Goal: Transaction & Acquisition: Purchase product/service

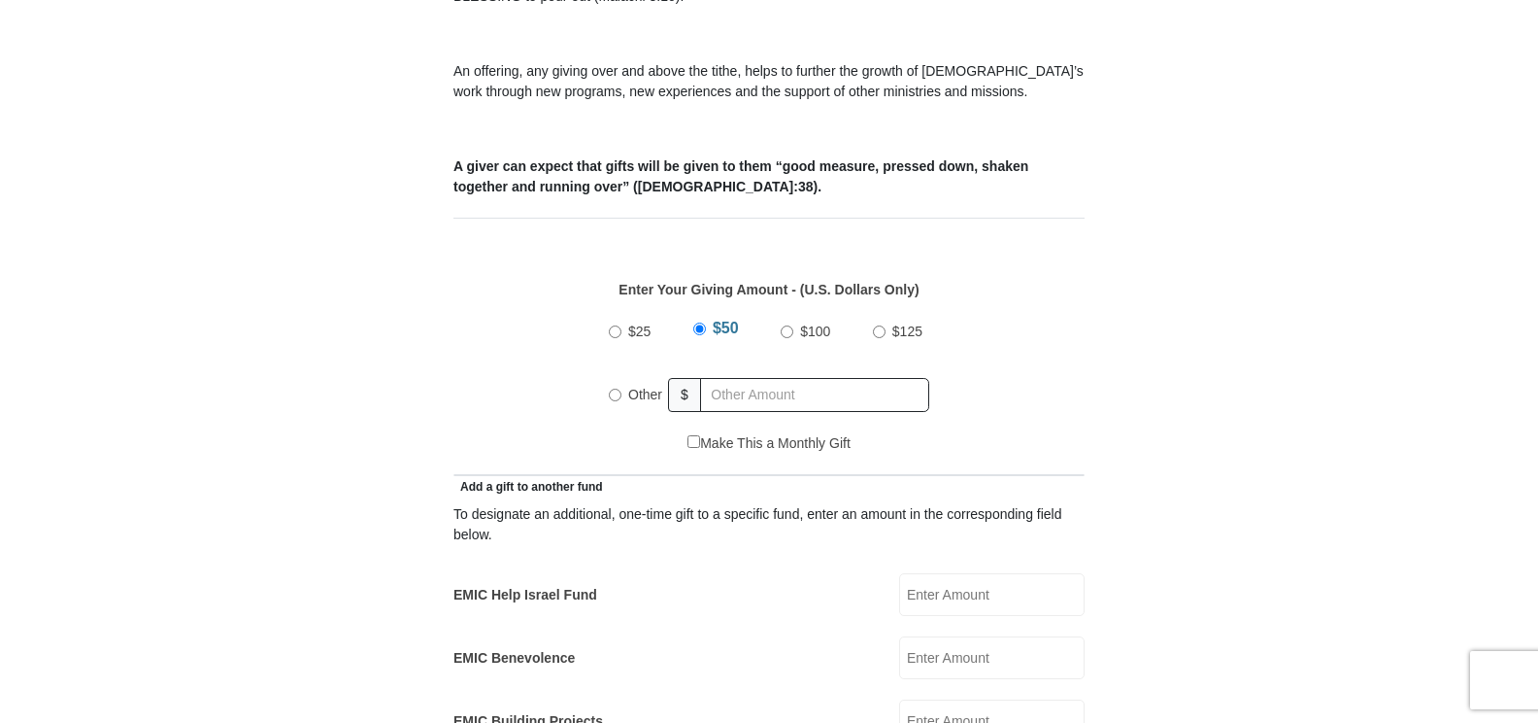
scroll to position [777, 0]
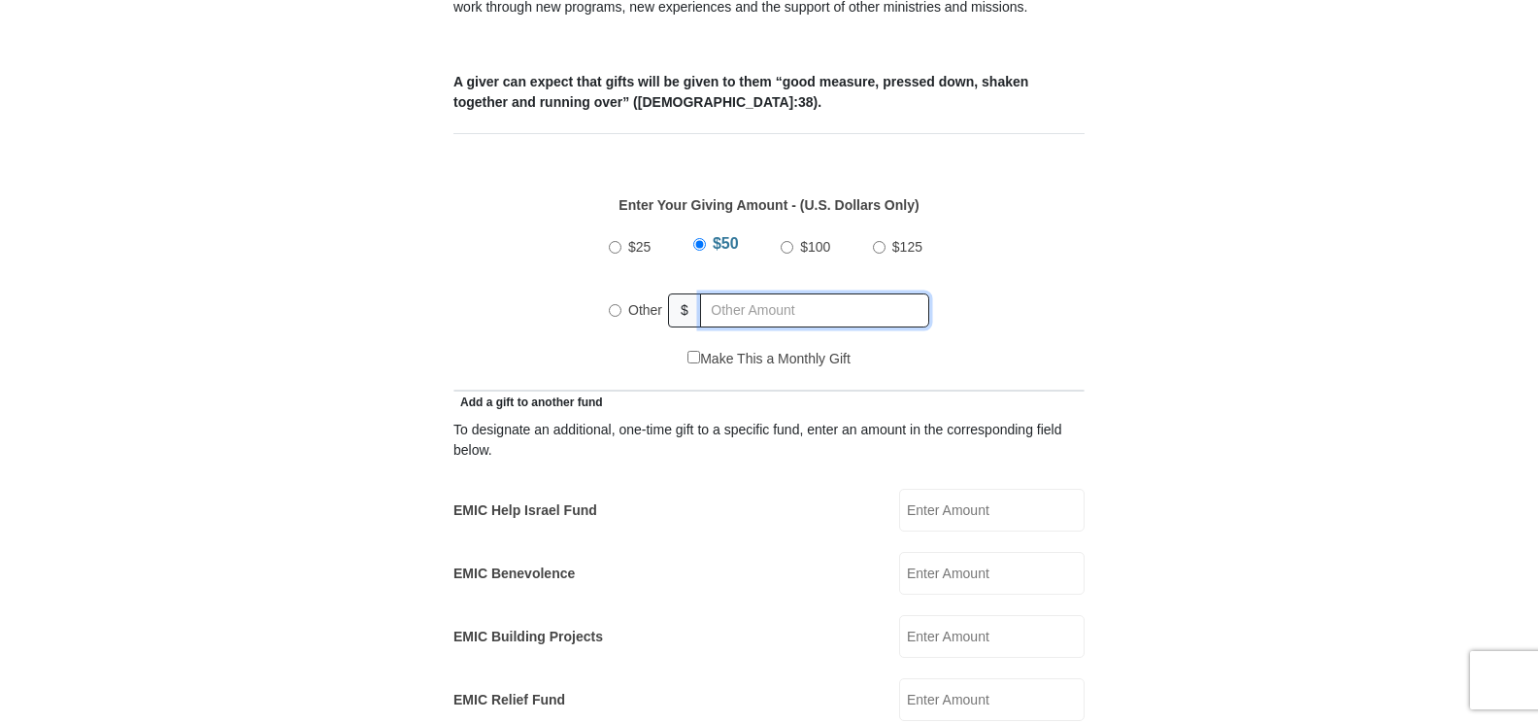
radio input "true"
click at [820, 293] on input "text" at bounding box center [818, 310] width 222 height 34
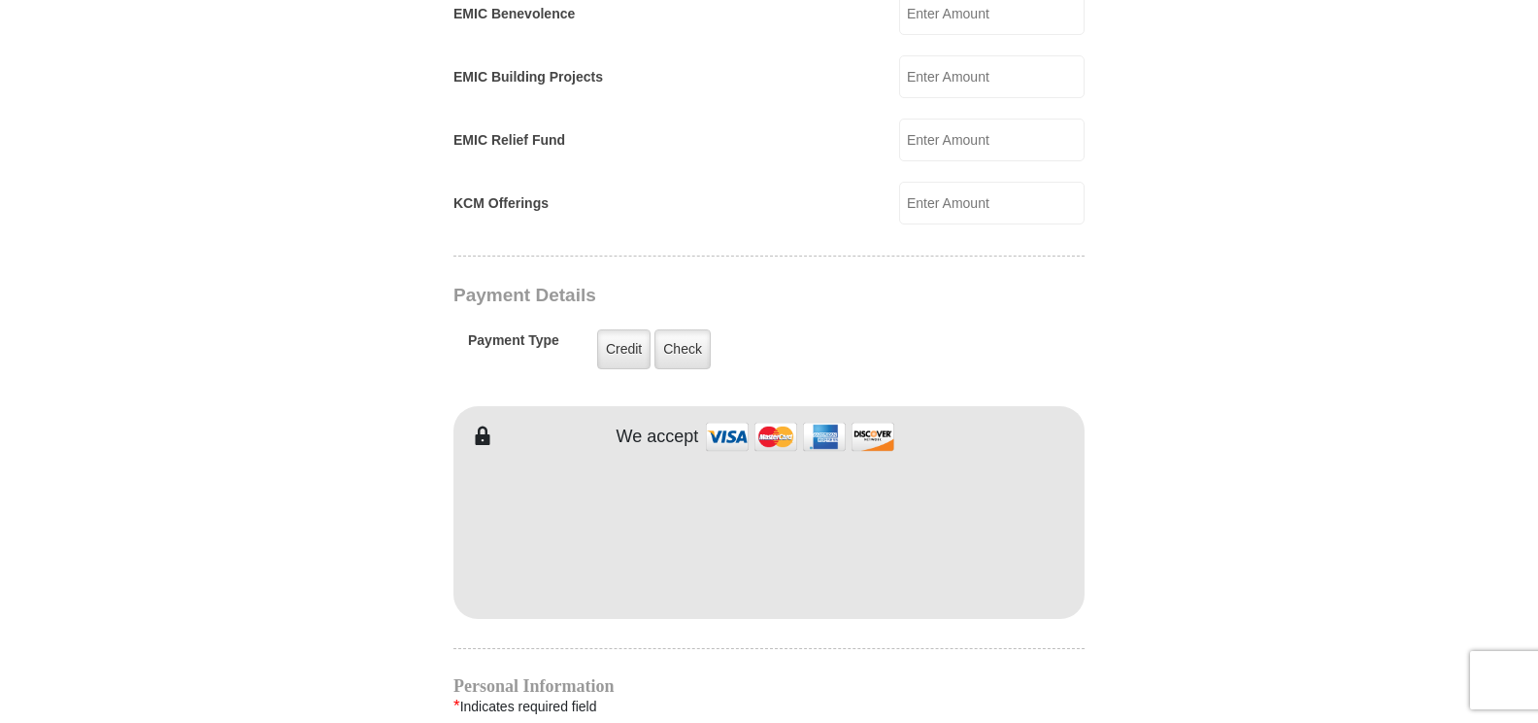
scroll to position [1360, 0]
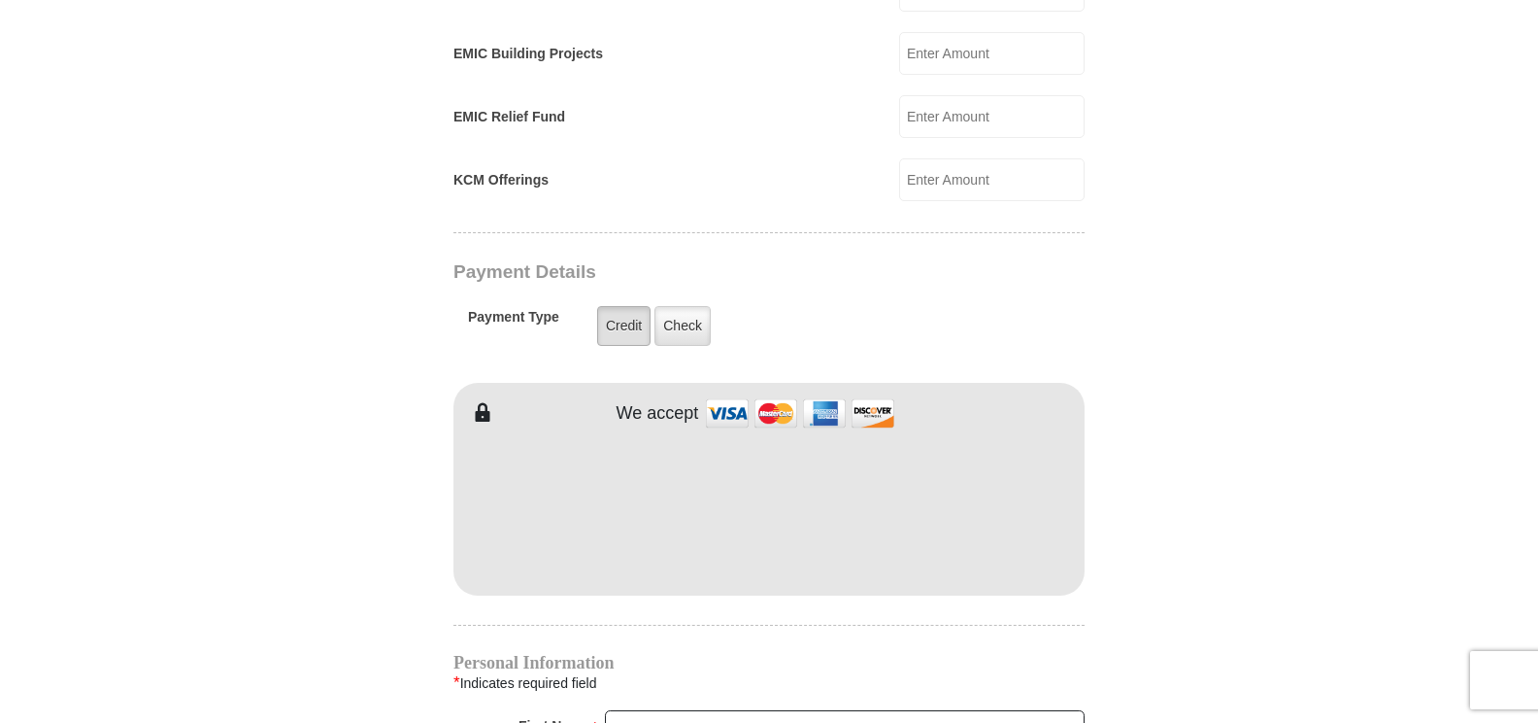
type input "337.00"
click at [636, 310] on label "Credit" at bounding box center [623, 326] width 53 height 40
click at [0, 0] on input "Credit" at bounding box center [0, 0] width 0 height 0
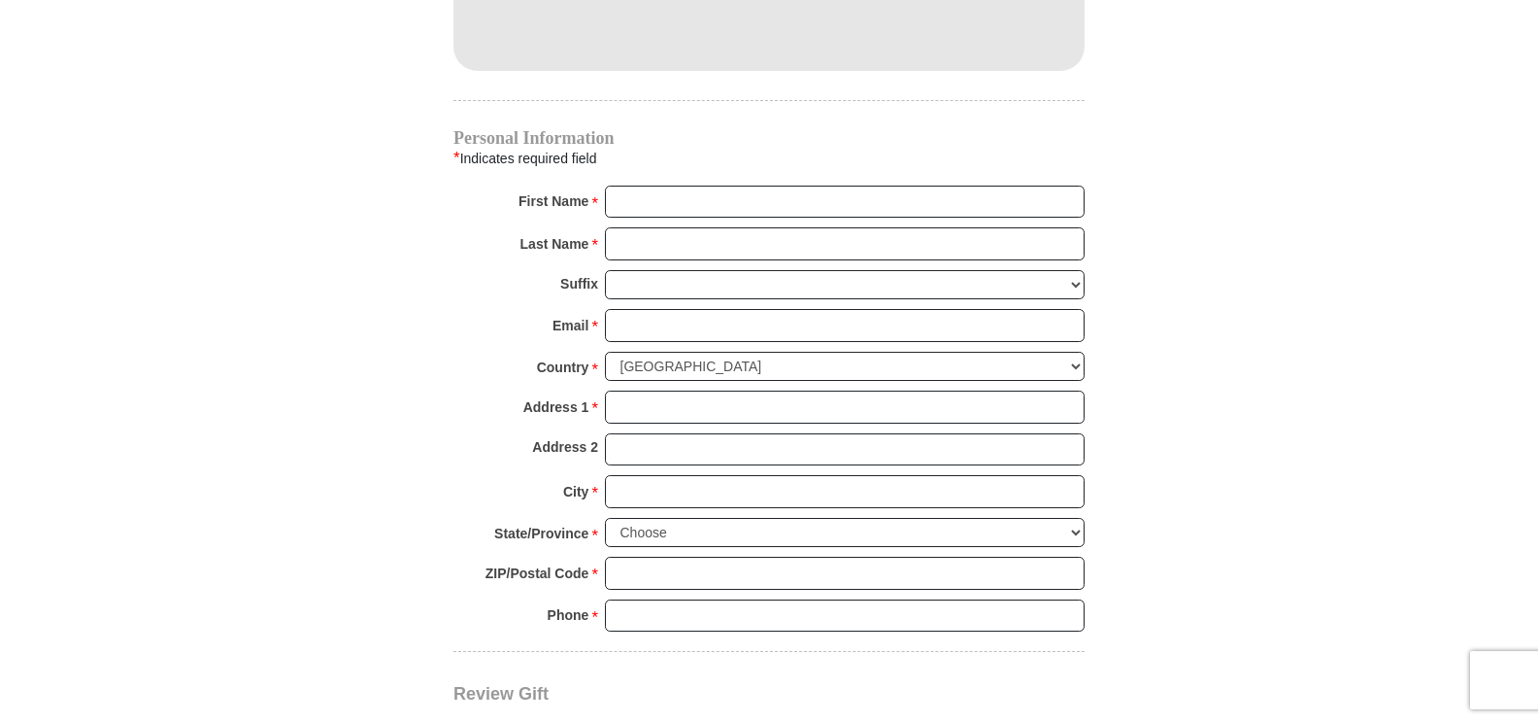
scroll to position [1943, 0]
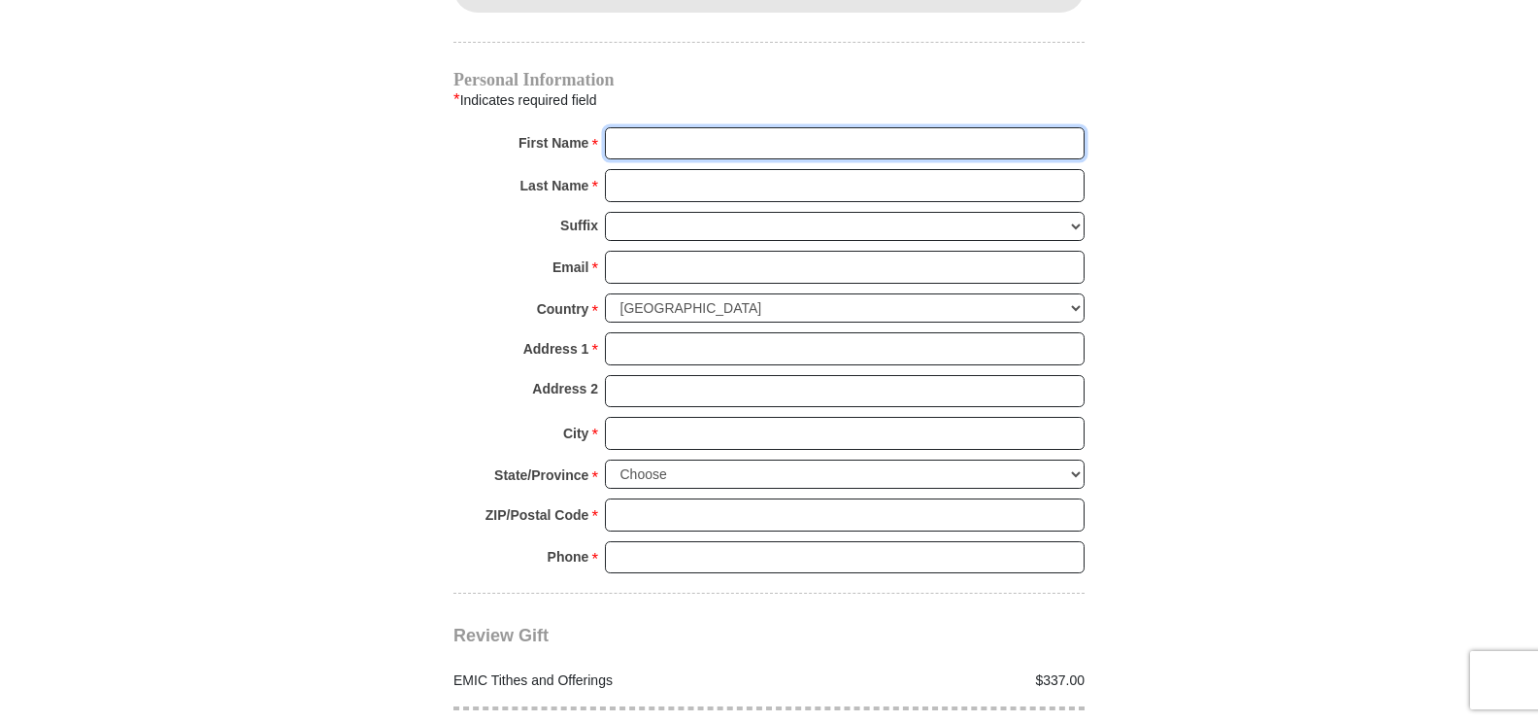
click at [731, 127] on input "First Name *" at bounding box center [845, 143] width 480 height 33
type input "Bryan & Lucy"
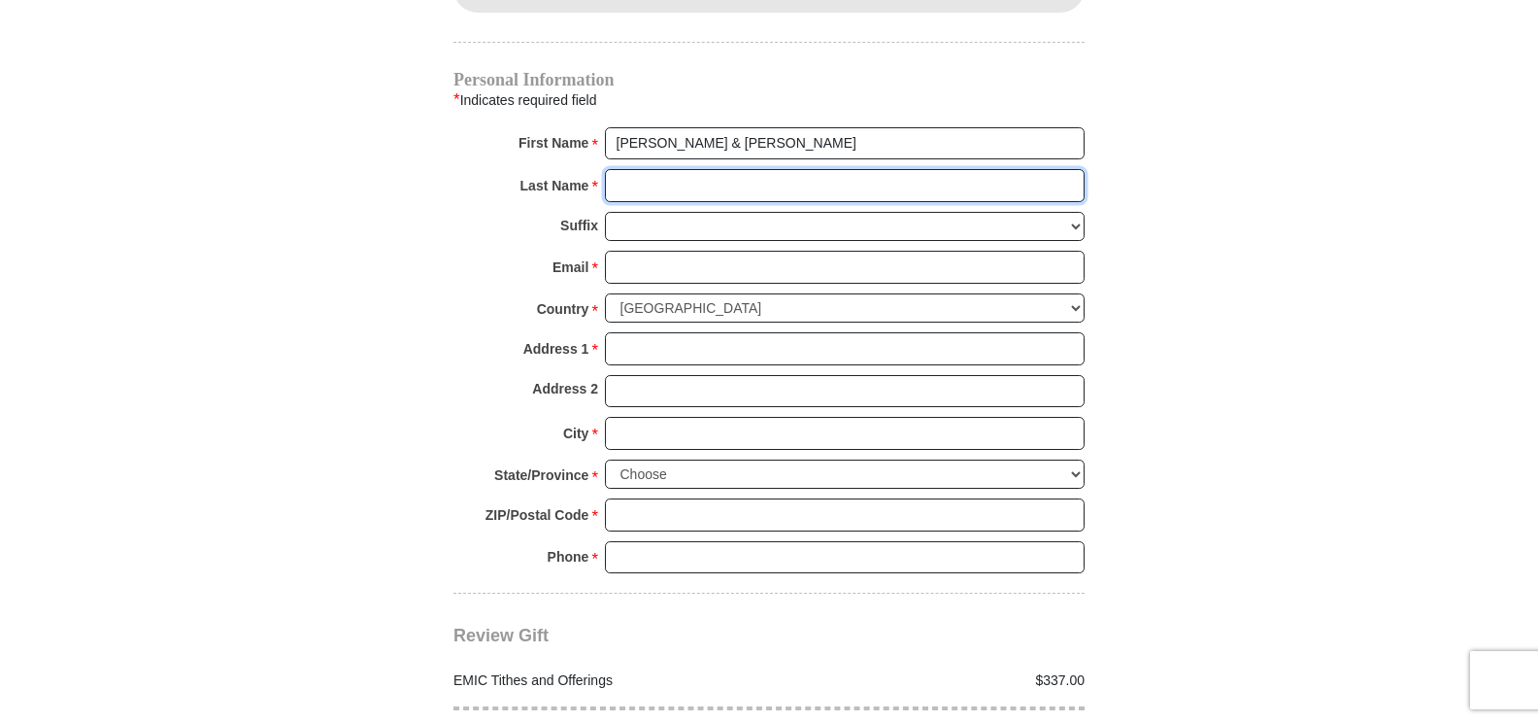
type input "Hobbs"
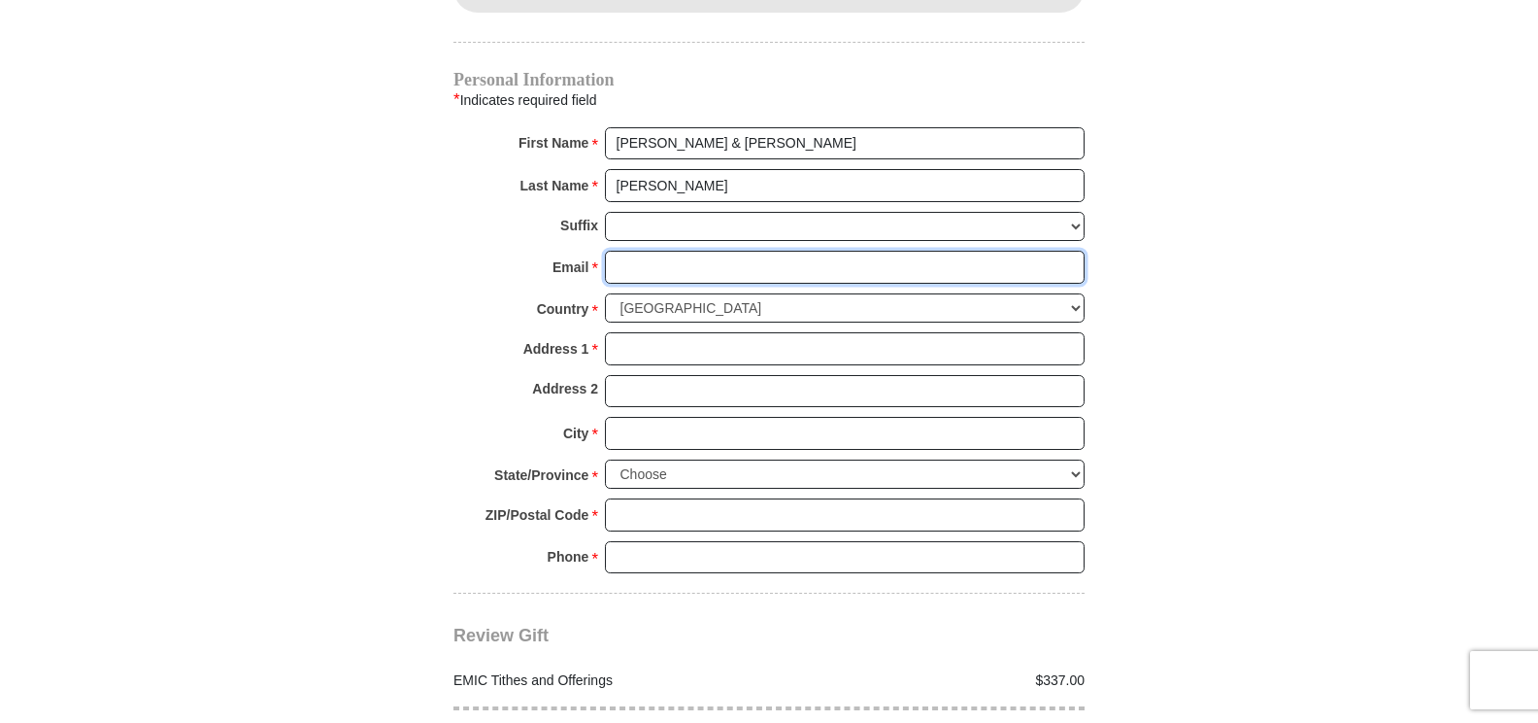
type input "lhobbs32014@gmail.com"
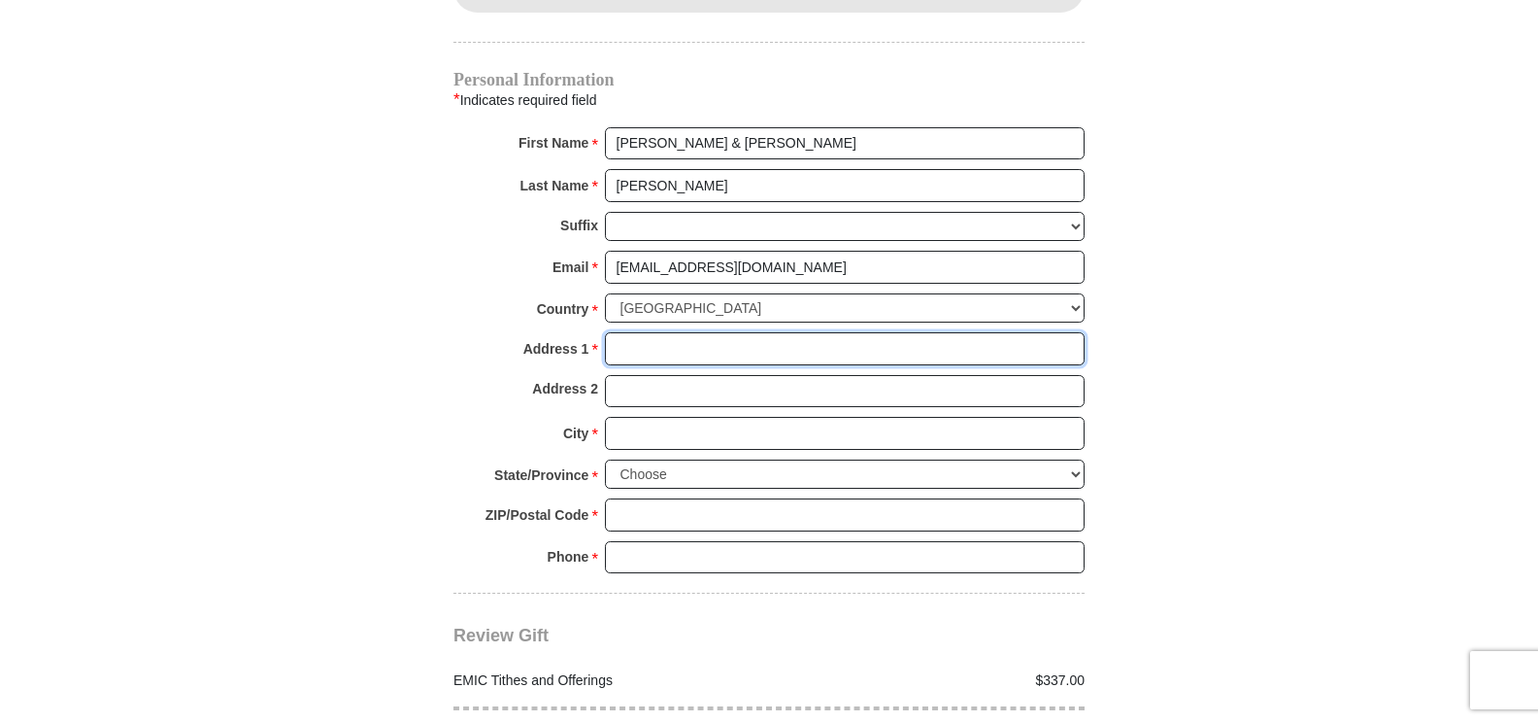
type input "600 E. 20th St."
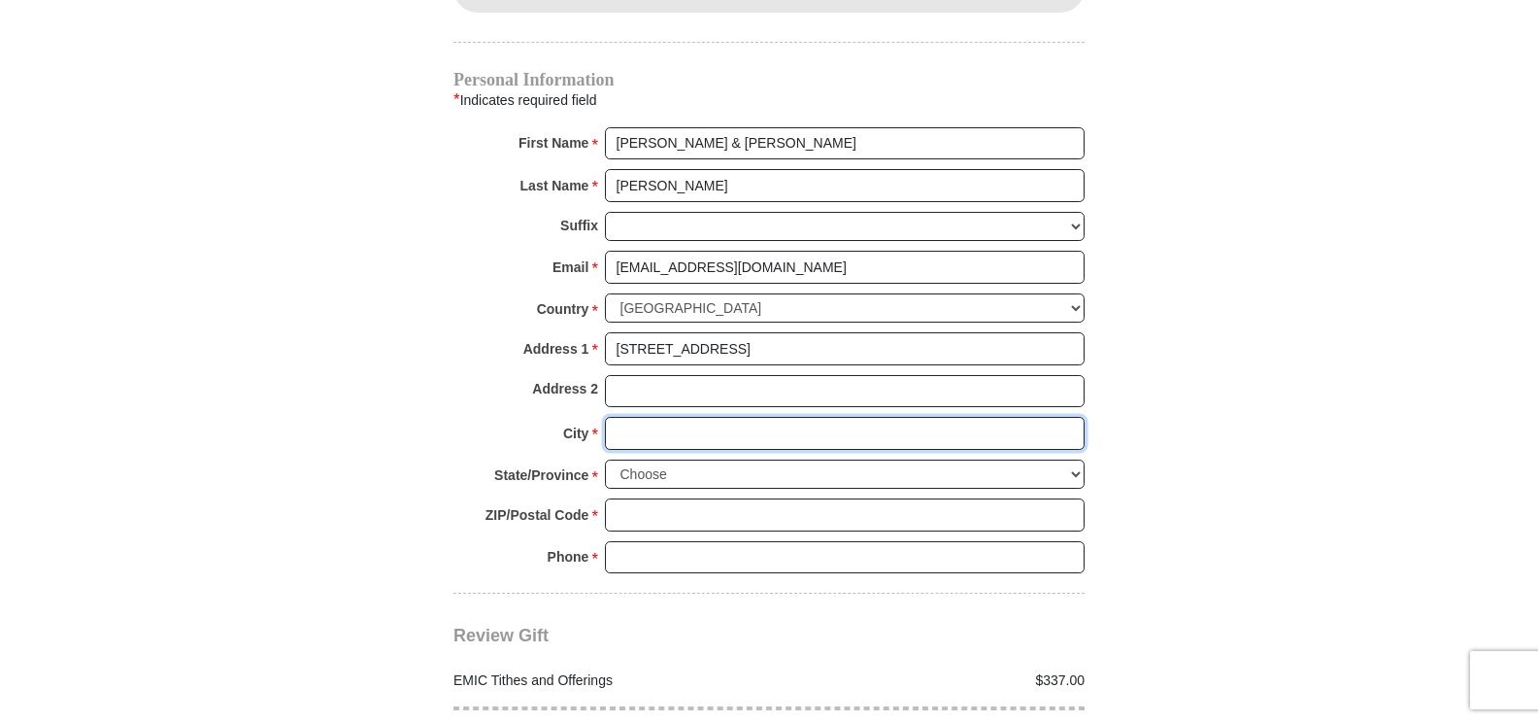
type input "Atlantic"
select select "IA"
type input "50022"
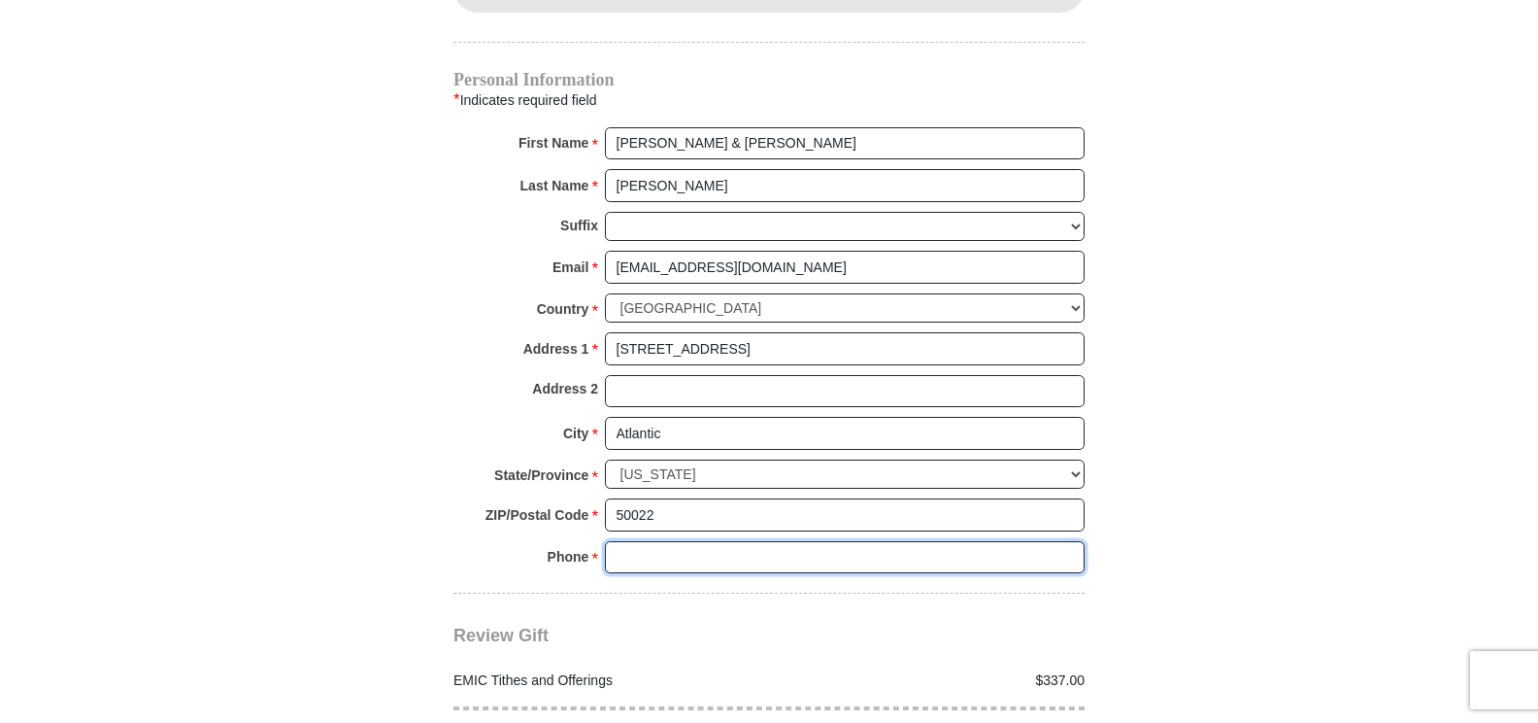
type input "2177992186"
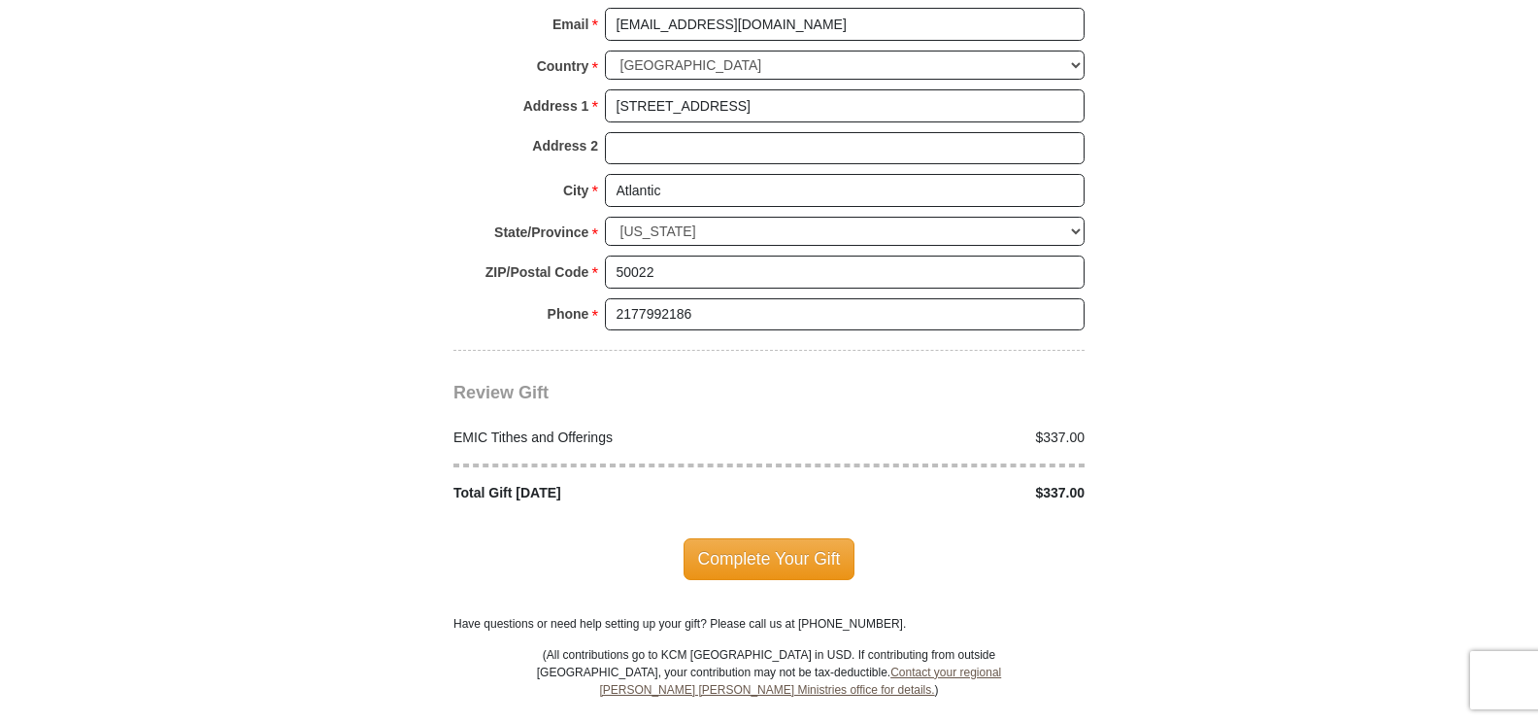
scroll to position [2234, 0]
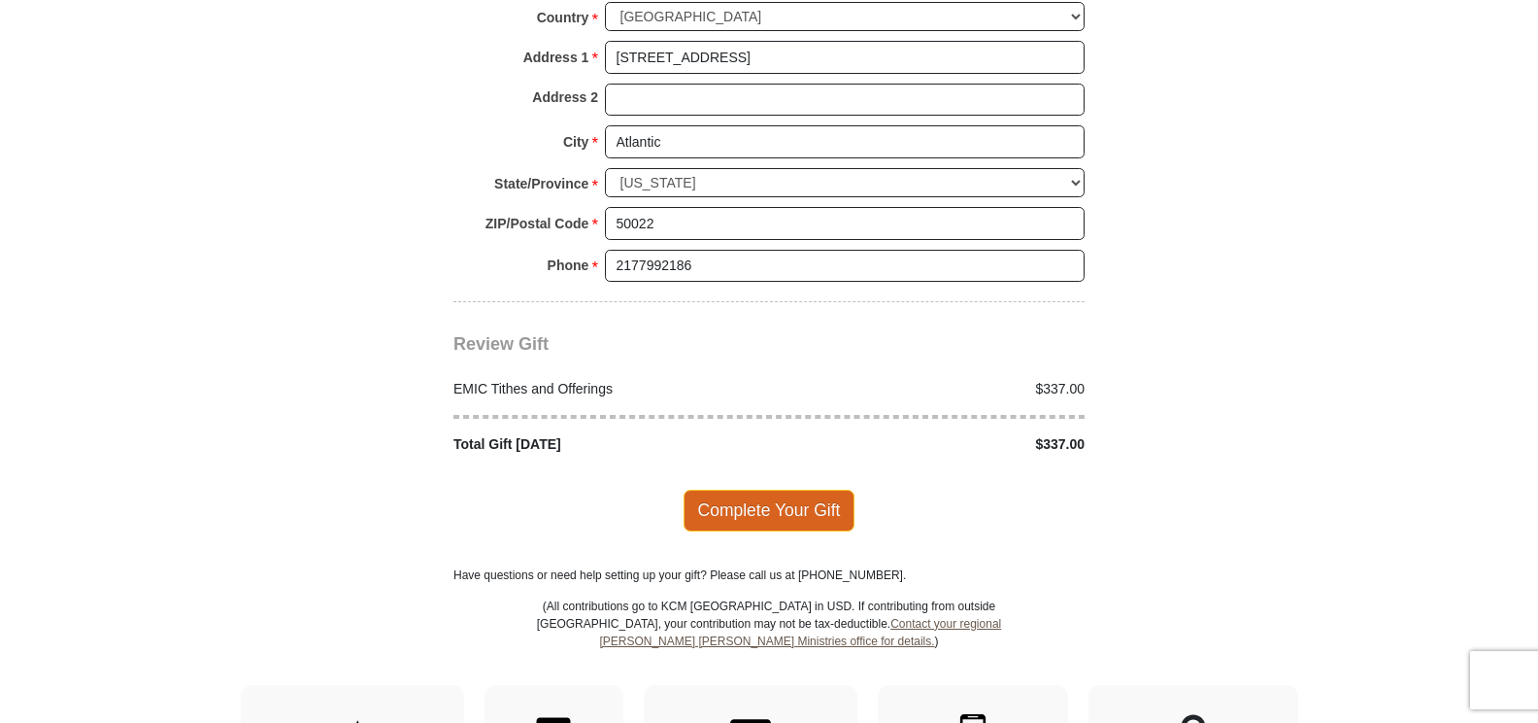
click at [788, 490] on span "Complete Your Gift" at bounding box center [770, 510] width 172 height 41
